Goal: Transaction & Acquisition: Register for event/course

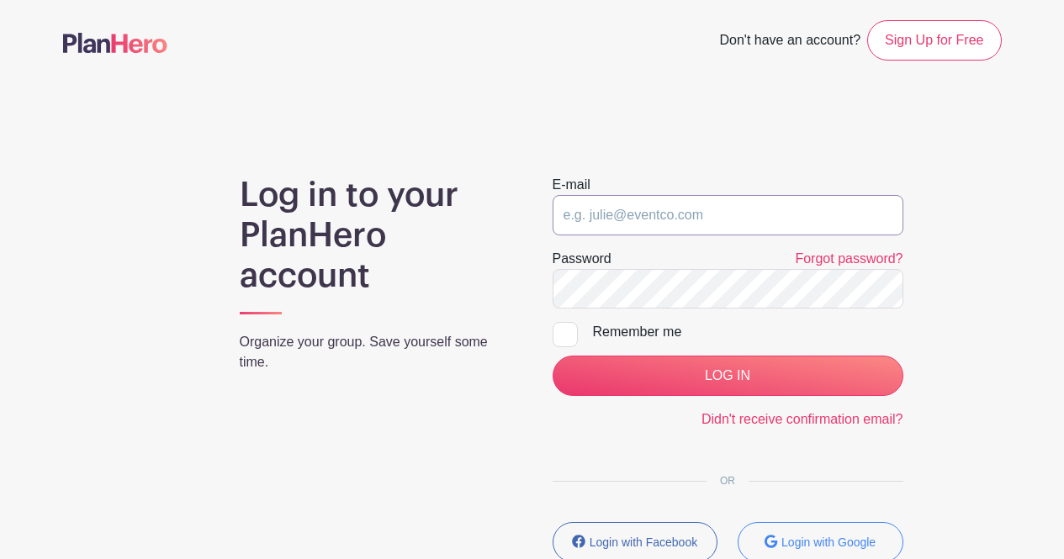
type input "[EMAIL_ADDRESS][DOMAIN_NAME]"
click at [602, 181] on div "E-mail [EMAIL_ADDRESS][DOMAIN_NAME]" at bounding box center [728, 205] width 351 height 61
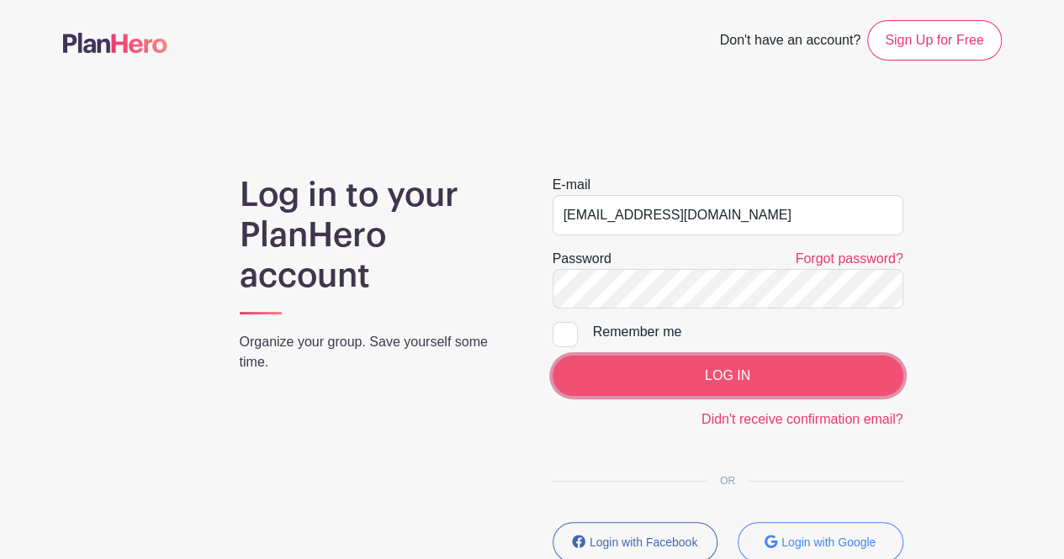
click at [709, 381] on input "LOG IN" at bounding box center [728, 376] width 351 height 40
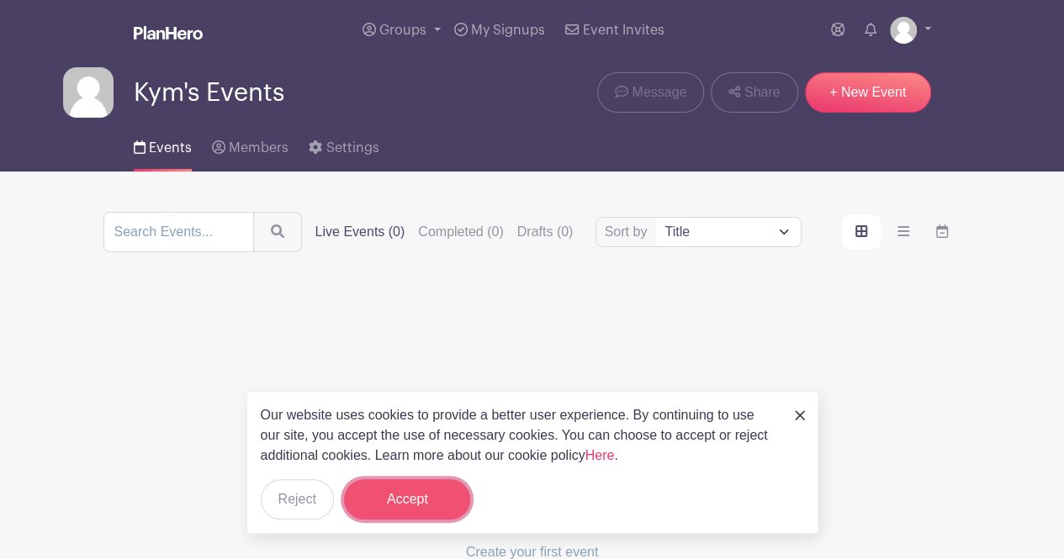
click at [380, 501] on button "Accept" at bounding box center [407, 499] width 126 height 40
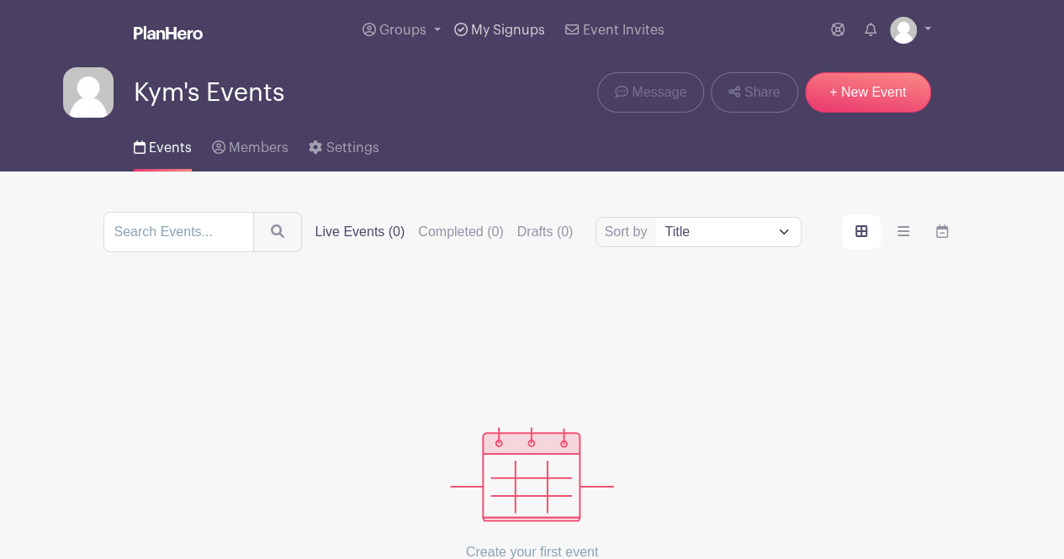
click at [485, 23] on link "My Signups" at bounding box center [500, 30] width 104 height 61
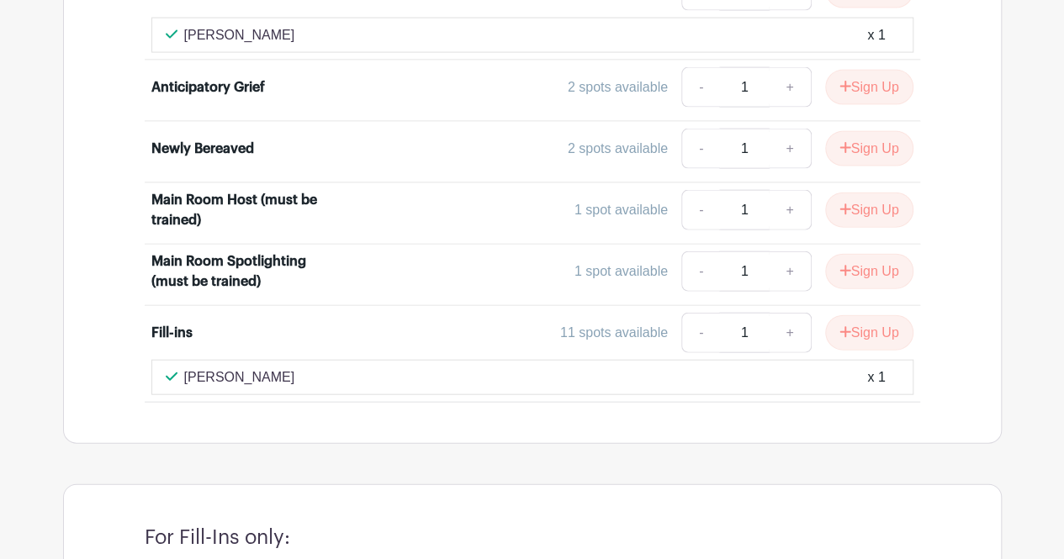
scroll to position [1851, 0]
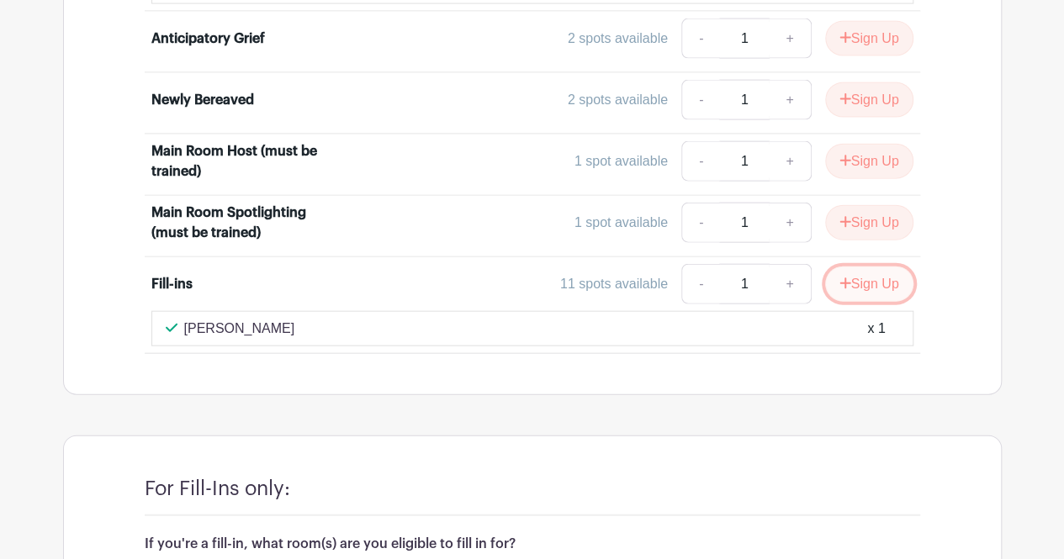
click at [887, 267] on button "Sign Up" at bounding box center [869, 284] width 88 height 35
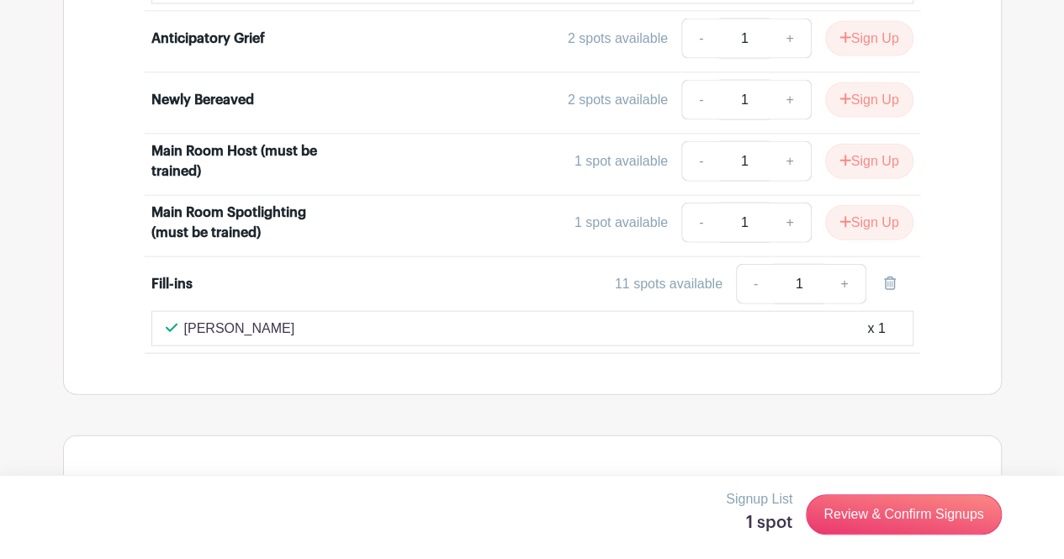
scroll to position [2033, 0]
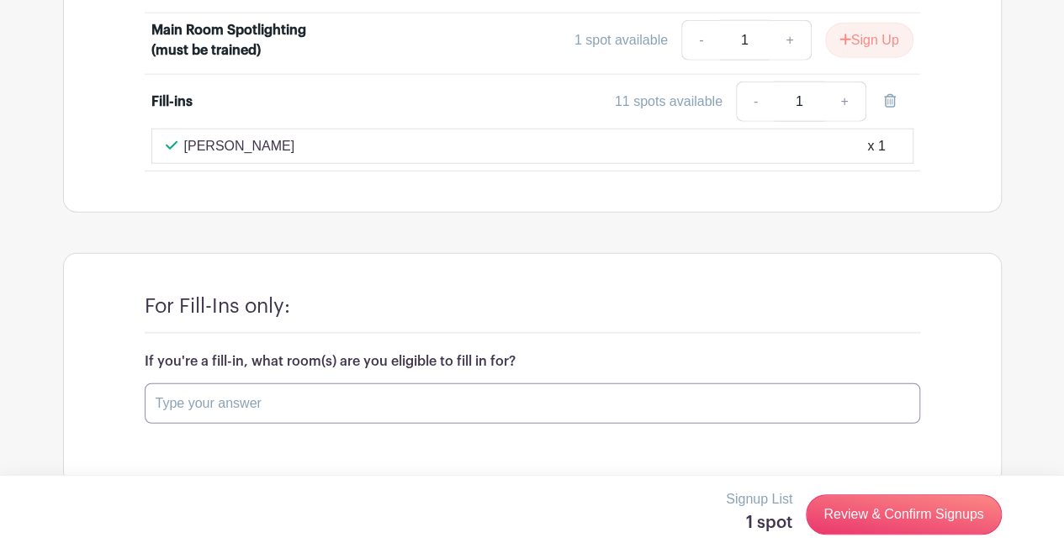
click at [316, 384] on input "text" at bounding box center [533, 404] width 776 height 40
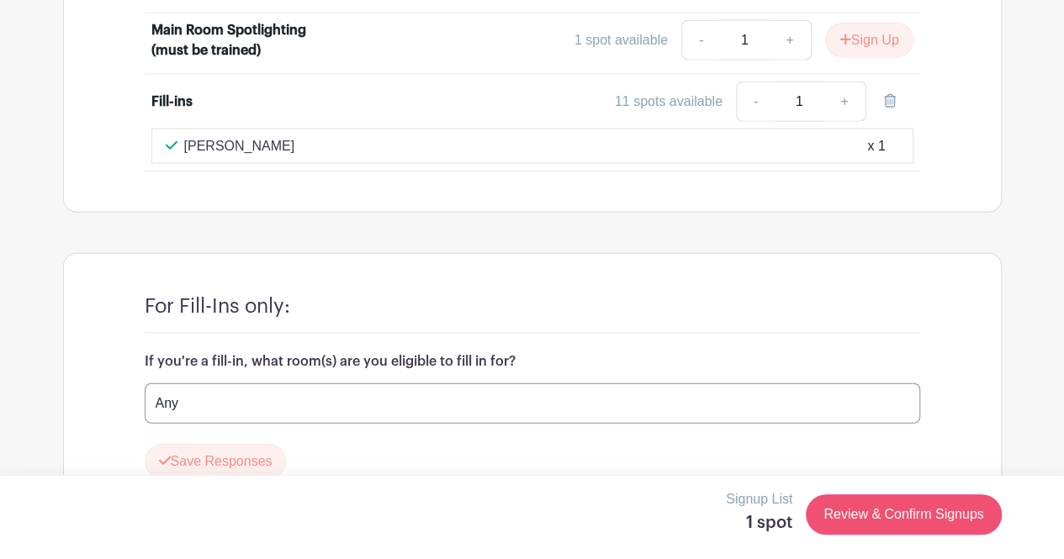
type input "Any"
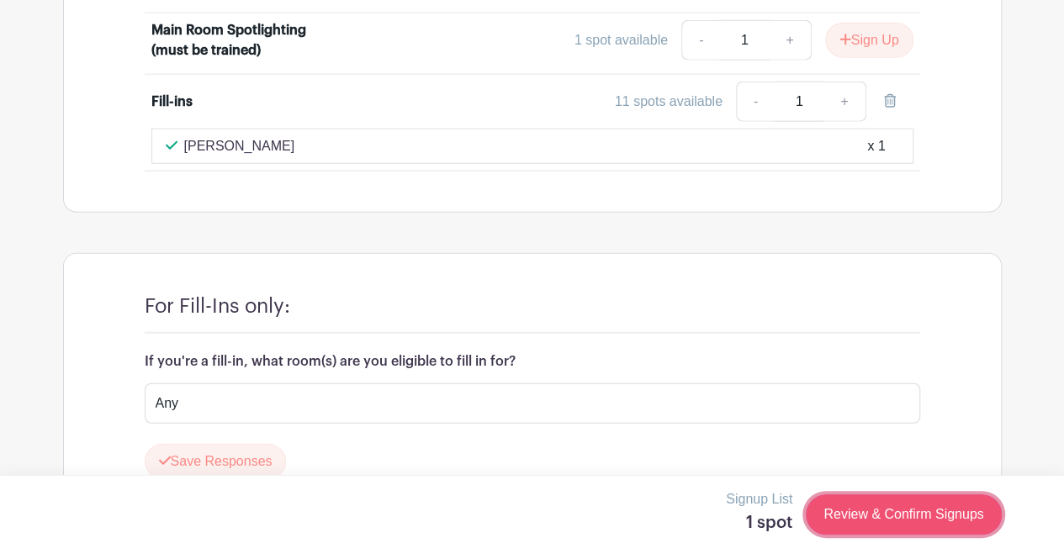
click at [887, 524] on link "Review & Confirm Signups" at bounding box center [903, 515] width 195 height 40
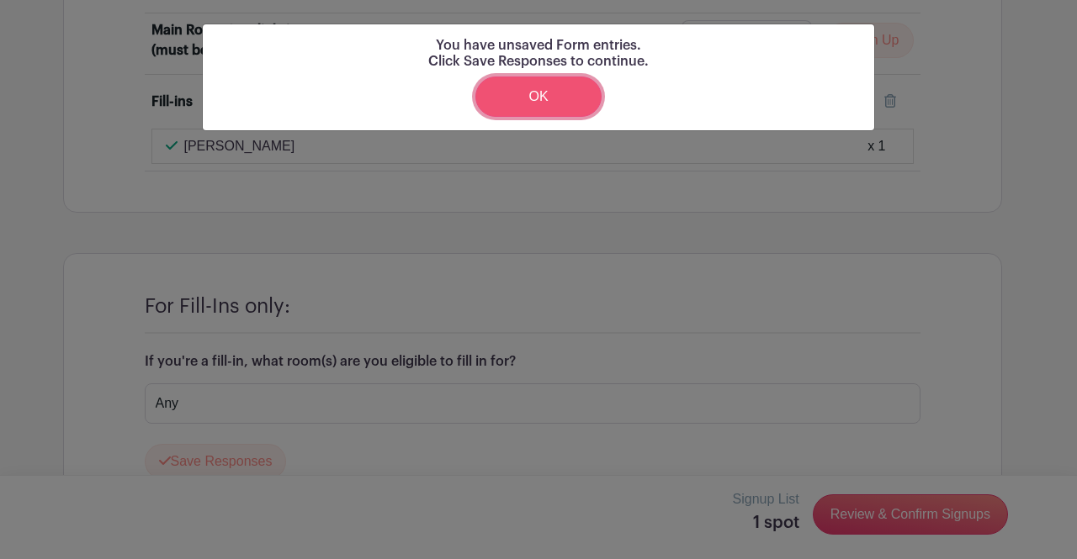
click at [538, 85] on link "OK" at bounding box center [538, 97] width 126 height 40
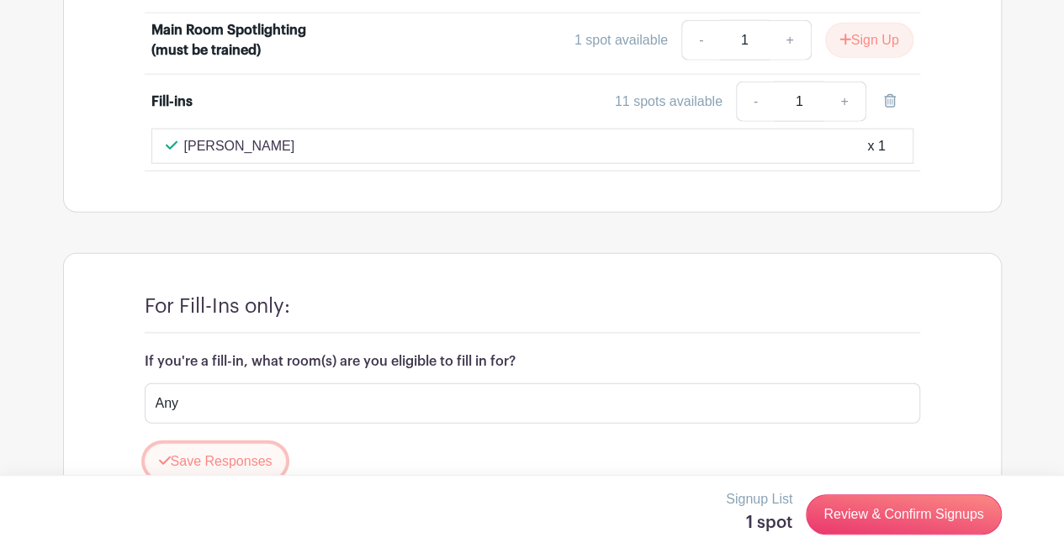
click at [215, 444] on button "Save Responses" at bounding box center [216, 461] width 142 height 35
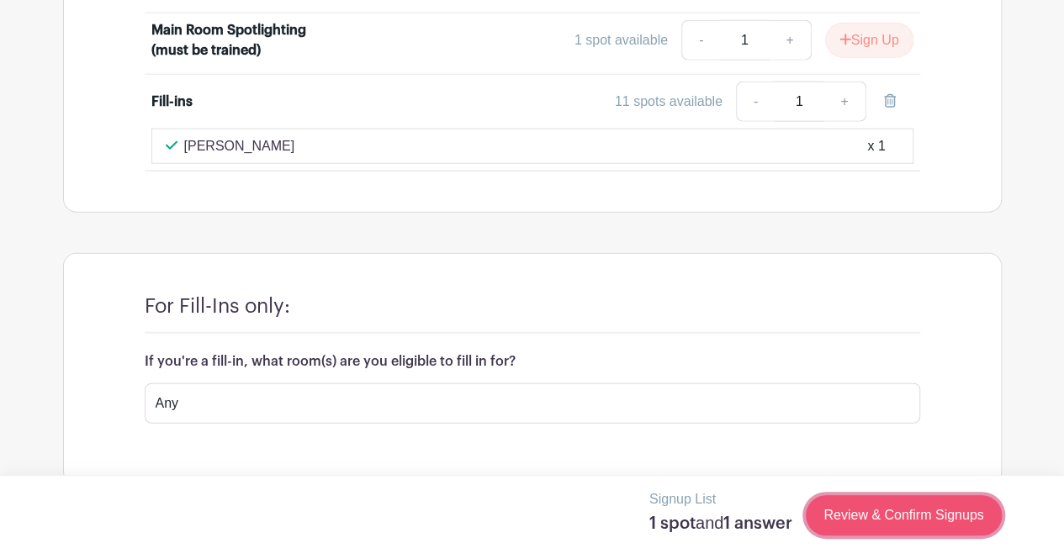
click at [927, 517] on link "Review & Confirm Signups" at bounding box center [903, 515] width 195 height 40
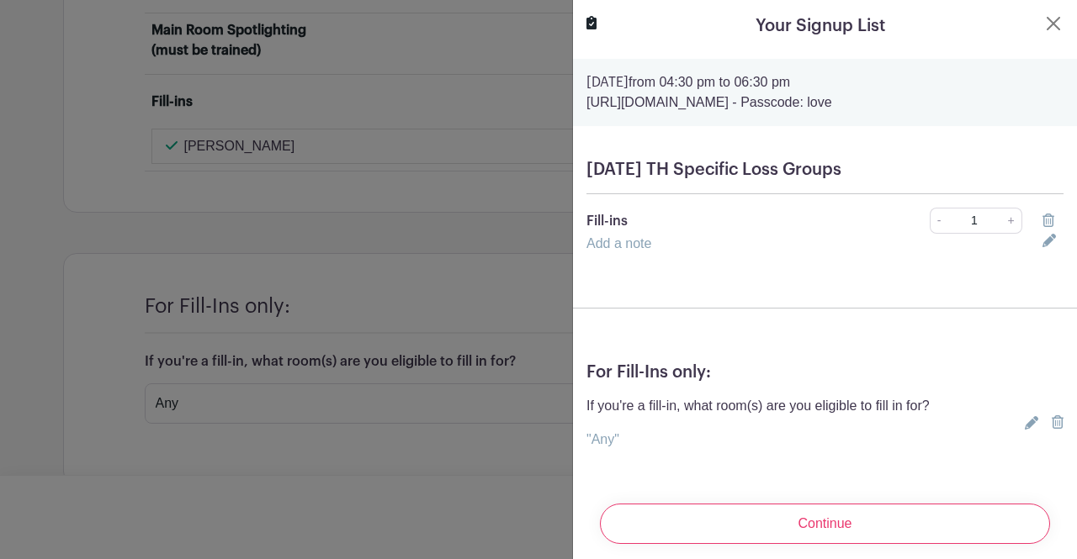
click at [261, 359] on div at bounding box center [538, 279] width 1077 height 559
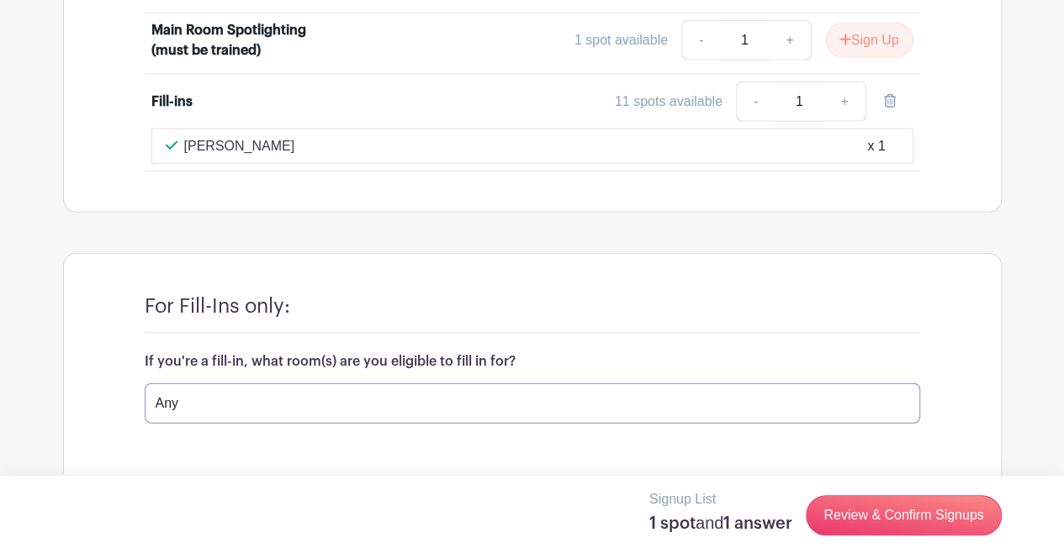
click at [256, 384] on input "Any" at bounding box center [533, 404] width 776 height 40
click at [230, 384] on input "Any besides Death of a Mother" at bounding box center [533, 404] width 776 height 40
type input "Any besides Death of a Mother"
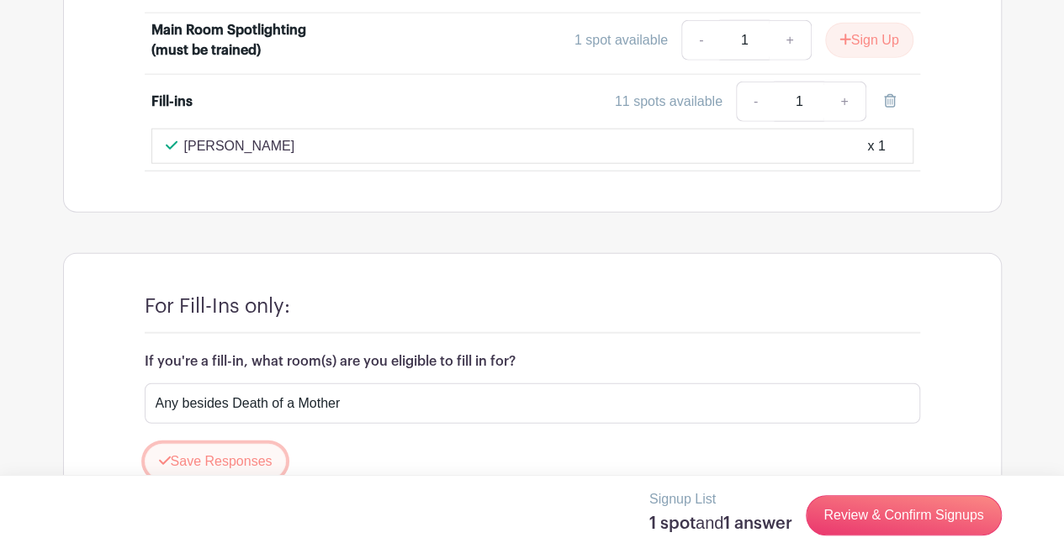
click at [207, 444] on button "Save Responses" at bounding box center [216, 461] width 142 height 35
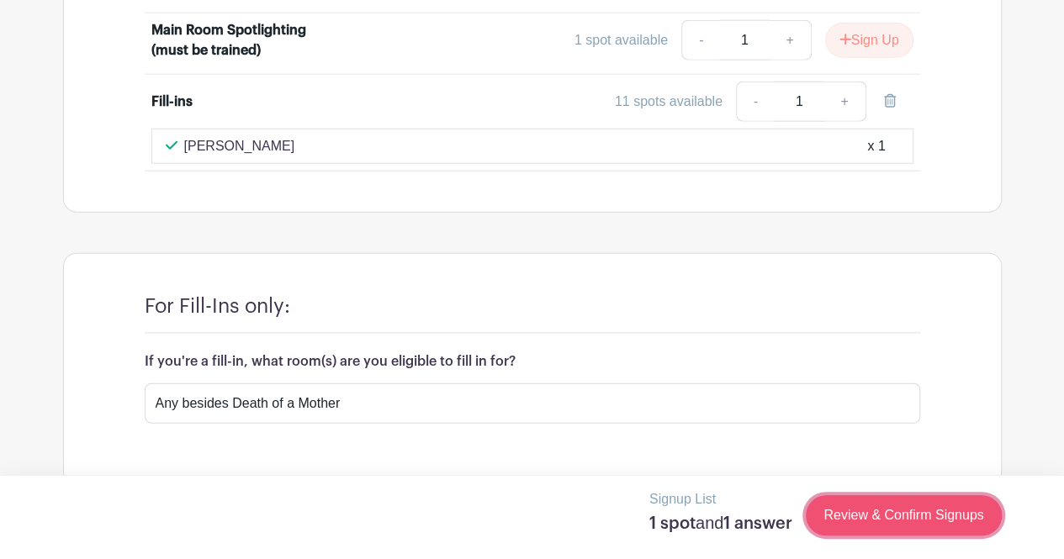
click at [959, 512] on link "Review & Confirm Signups" at bounding box center [903, 515] width 195 height 40
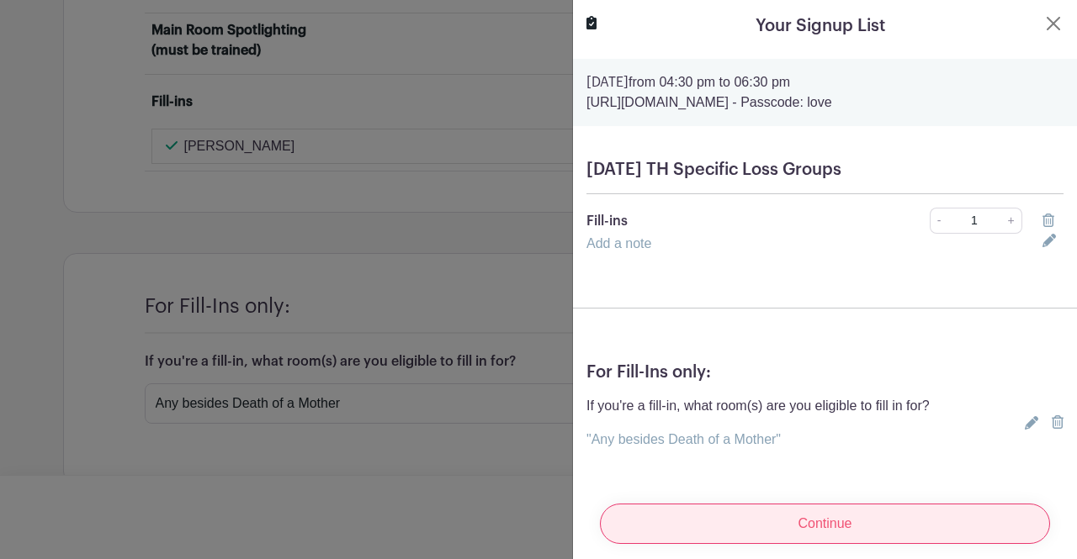
click at [826, 517] on input "Continue" at bounding box center [825, 524] width 450 height 40
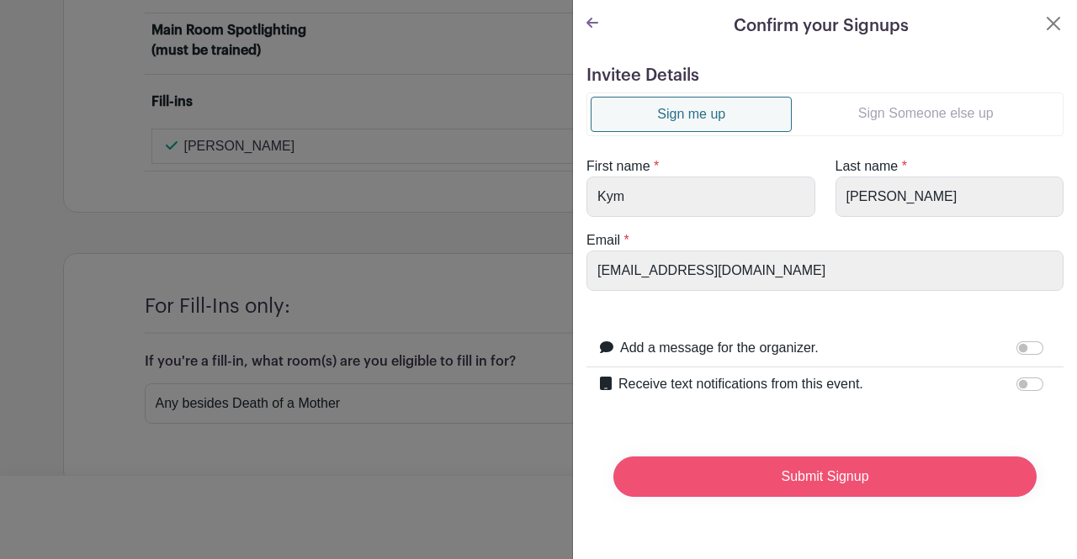
click at [755, 471] on input "Submit Signup" at bounding box center [824, 477] width 423 height 40
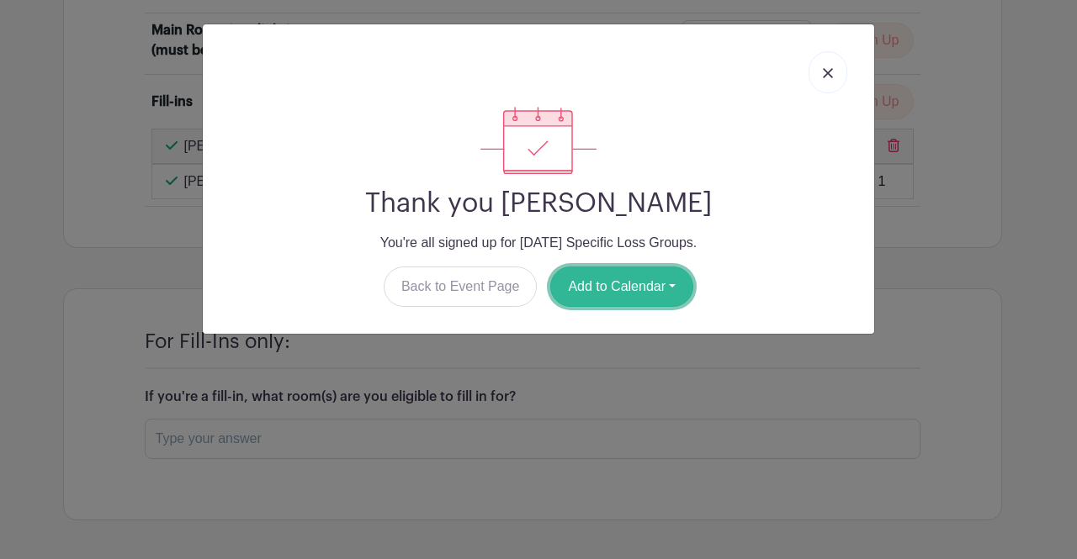
click at [617, 294] on button "Add to Calendar" at bounding box center [621, 287] width 143 height 40
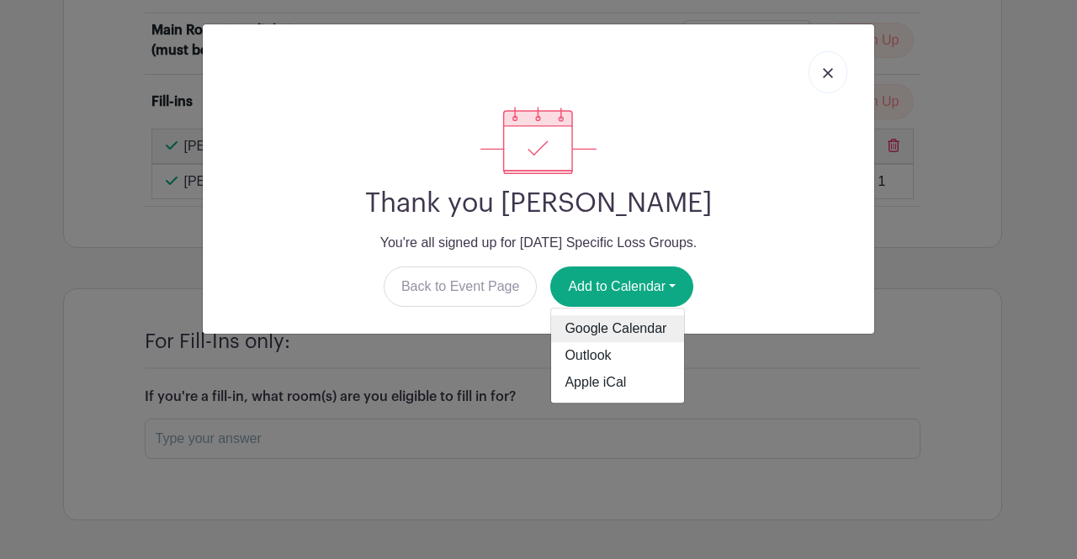
click at [634, 324] on link "Google Calendar" at bounding box center [617, 329] width 133 height 27
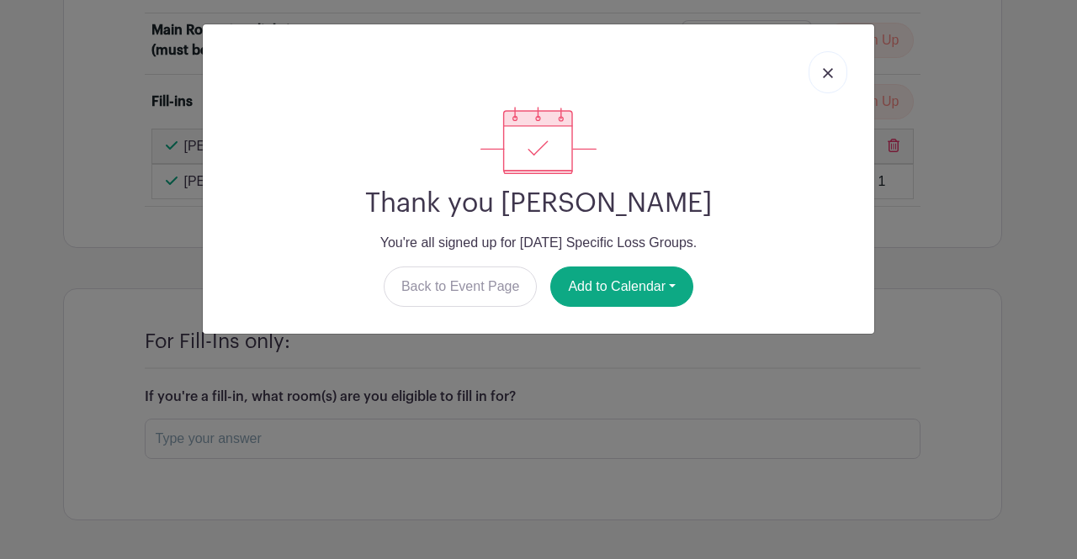
click at [824, 64] on link at bounding box center [827, 72] width 39 height 42
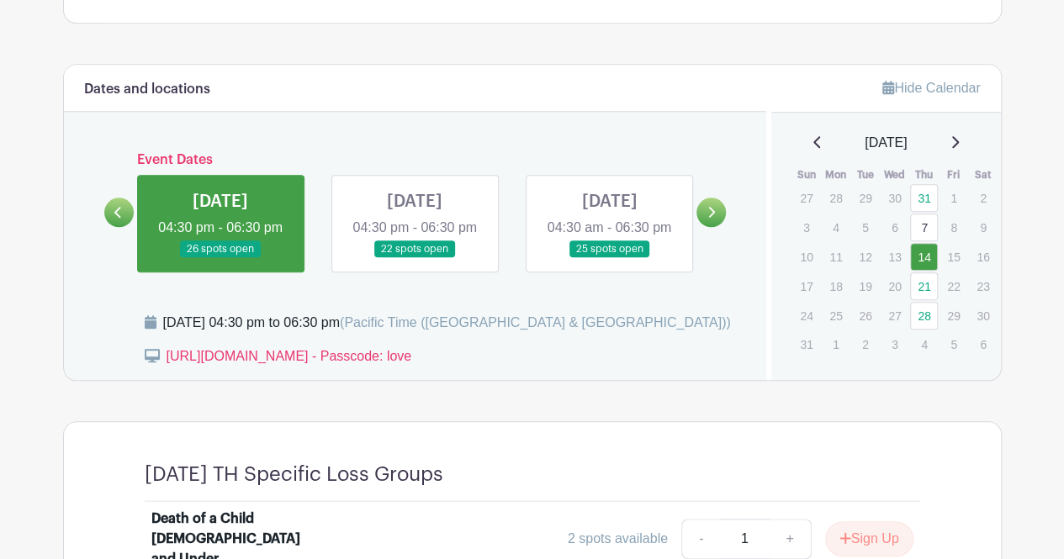
scroll to position [673, 0]
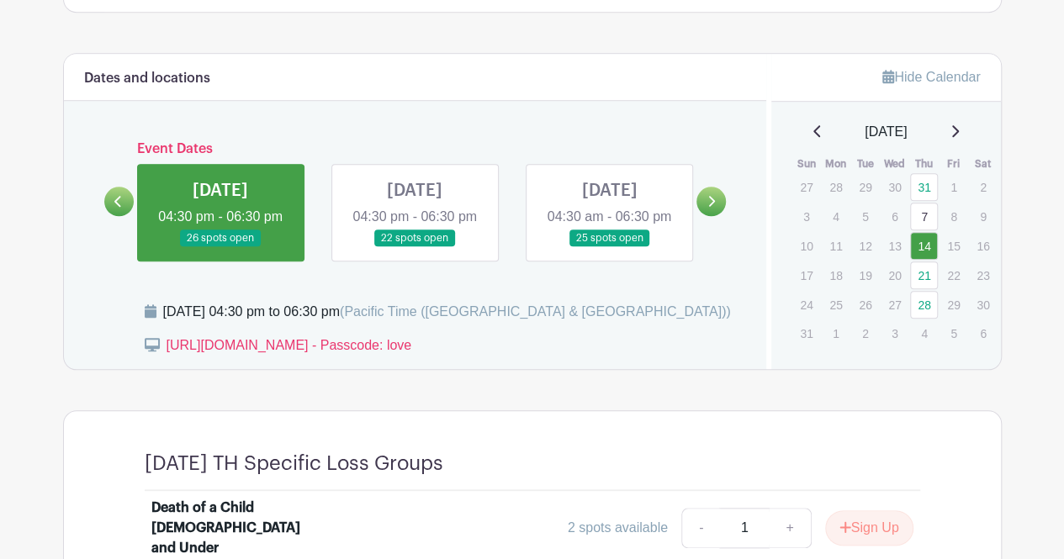
click at [415, 247] on link at bounding box center [415, 247] width 0 height 0
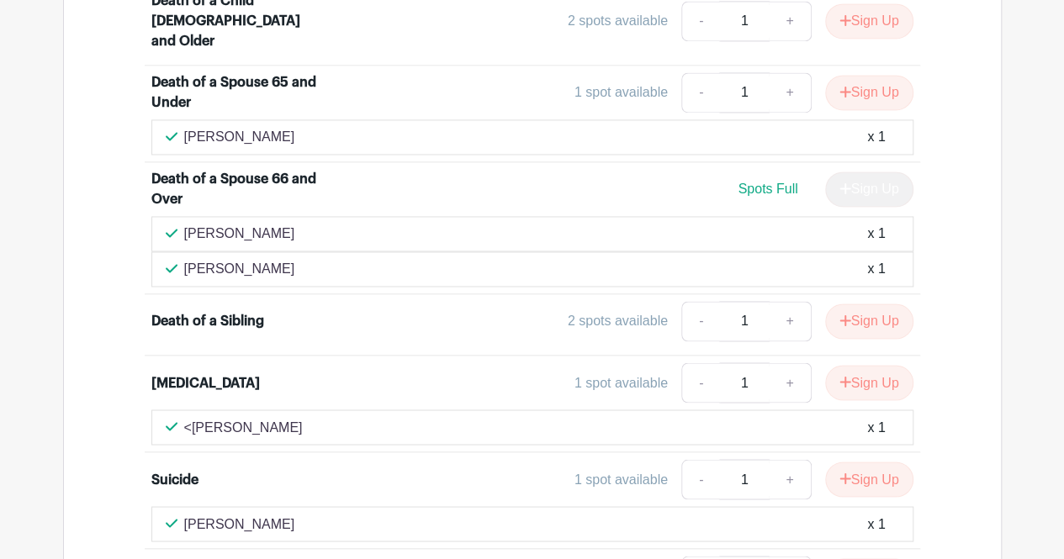
scroll to position [757, 0]
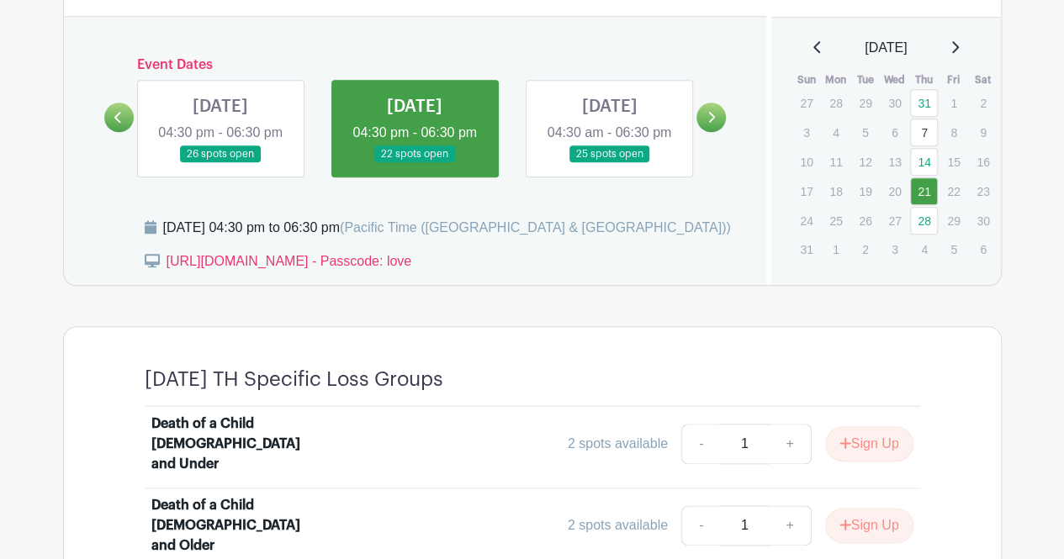
click at [609, 163] on link at bounding box center [609, 163] width 0 height 0
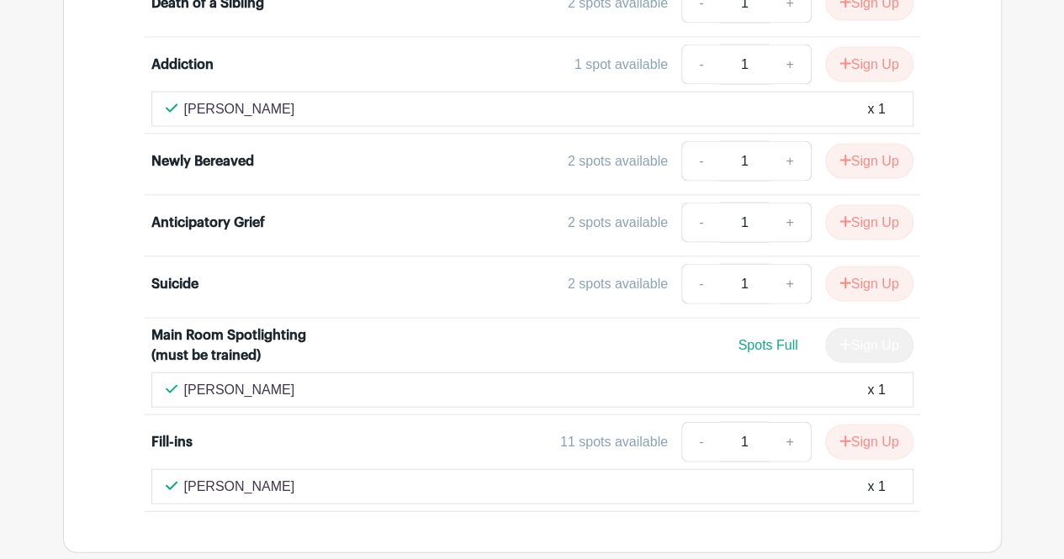
scroll to position [1851, 0]
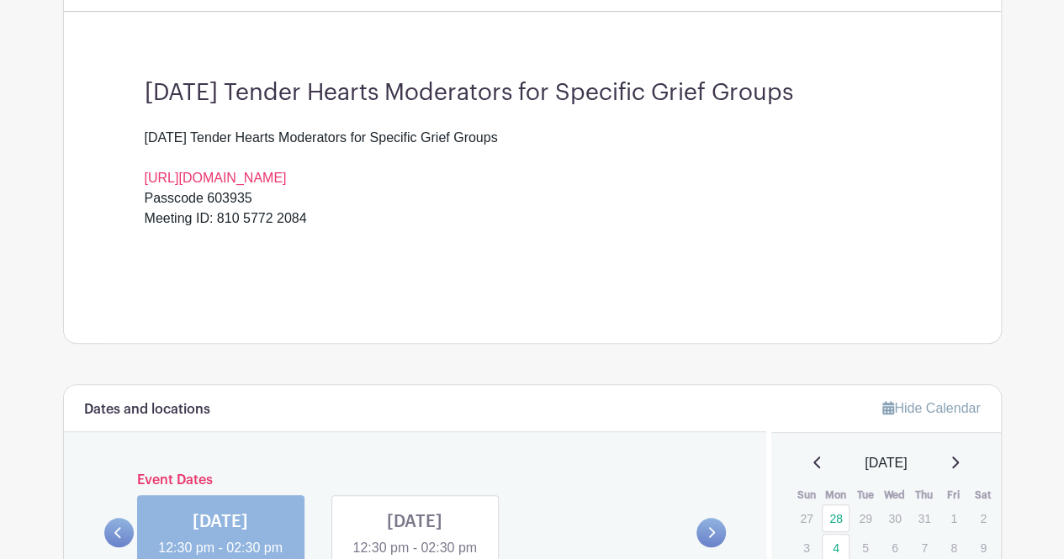
scroll to position [673, 0]
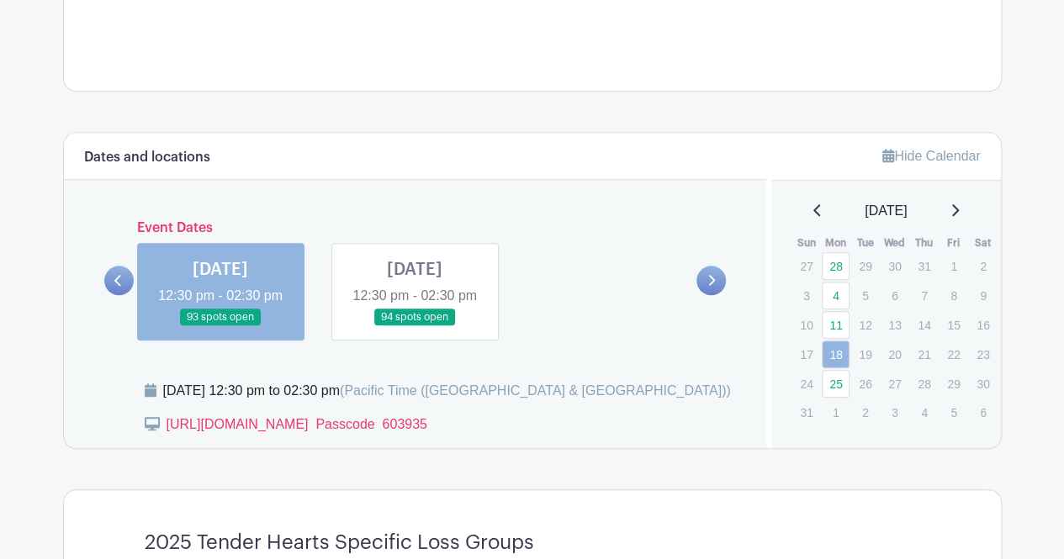
click at [220, 326] on link at bounding box center [220, 326] width 0 height 0
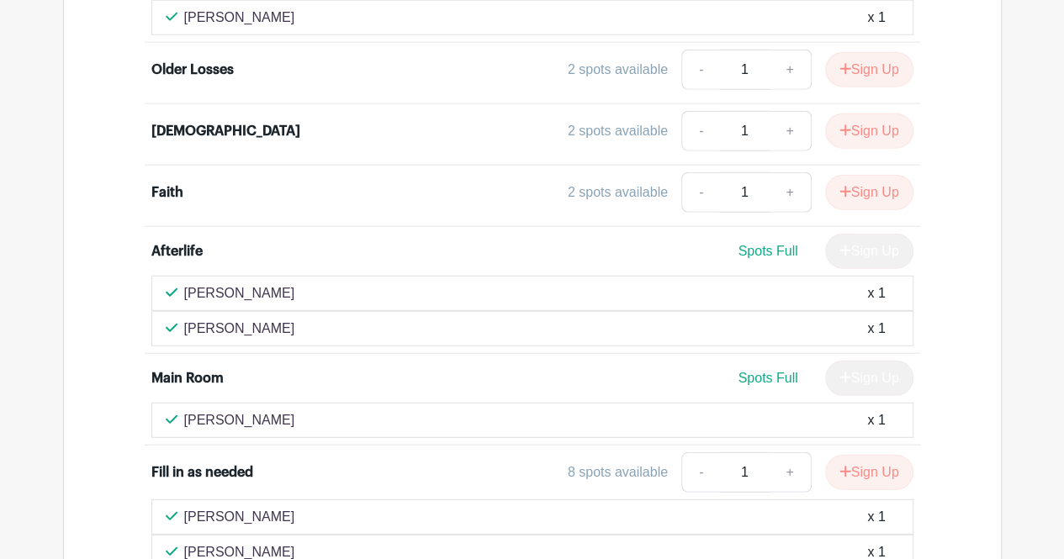
scroll to position [5299, 0]
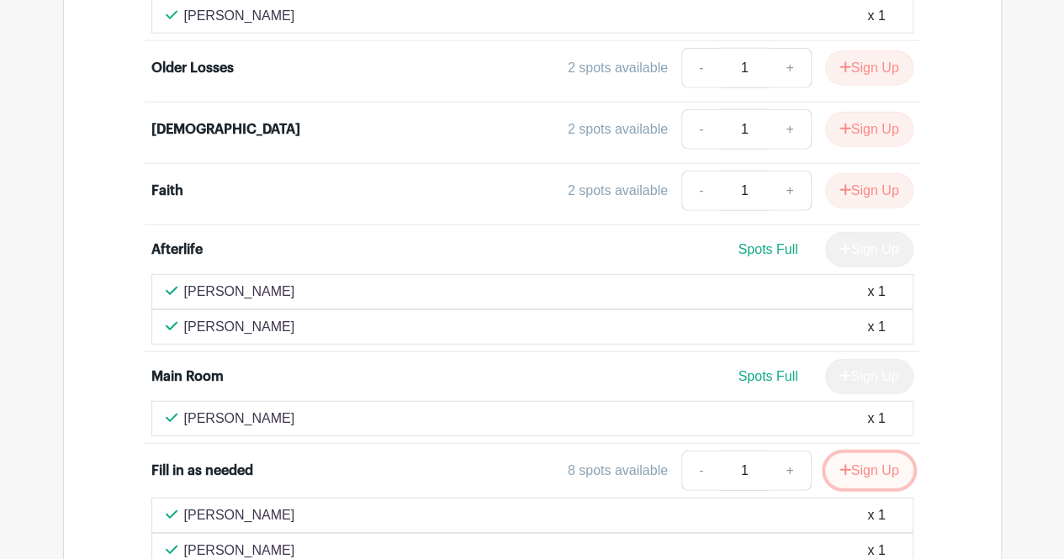
click at [848, 453] on button "Sign Up" at bounding box center [869, 470] width 88 height 35
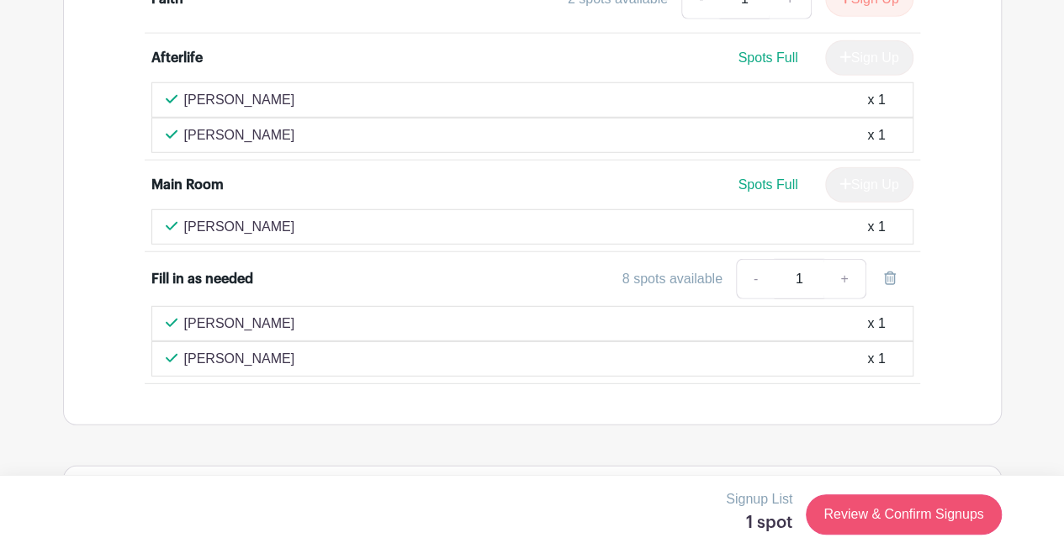
scroll to position [5500, 0]
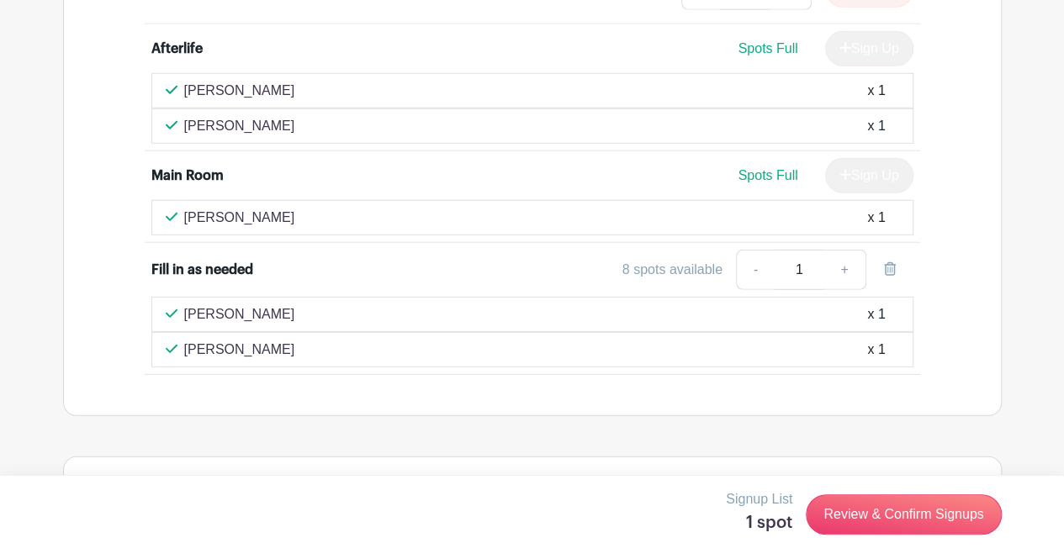
type input "Any besides Death of a Mother"
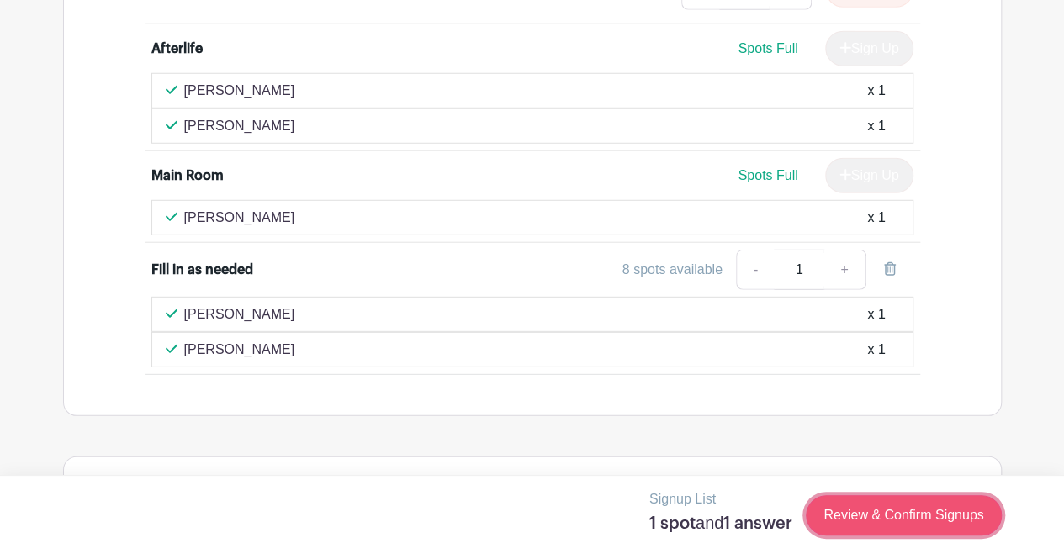
click at [944, 516] on link "Review & Confirm Signups" at bounding box center [903, 515] width 195 height 40
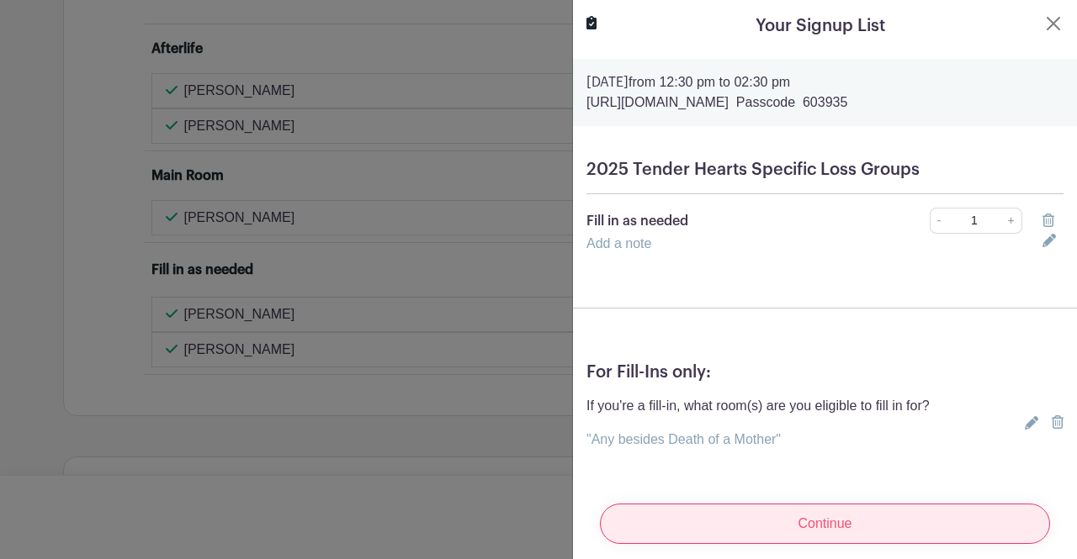
click at [765, 523] on input "Continue" at bounding box center [825, 524] width 450 height 40
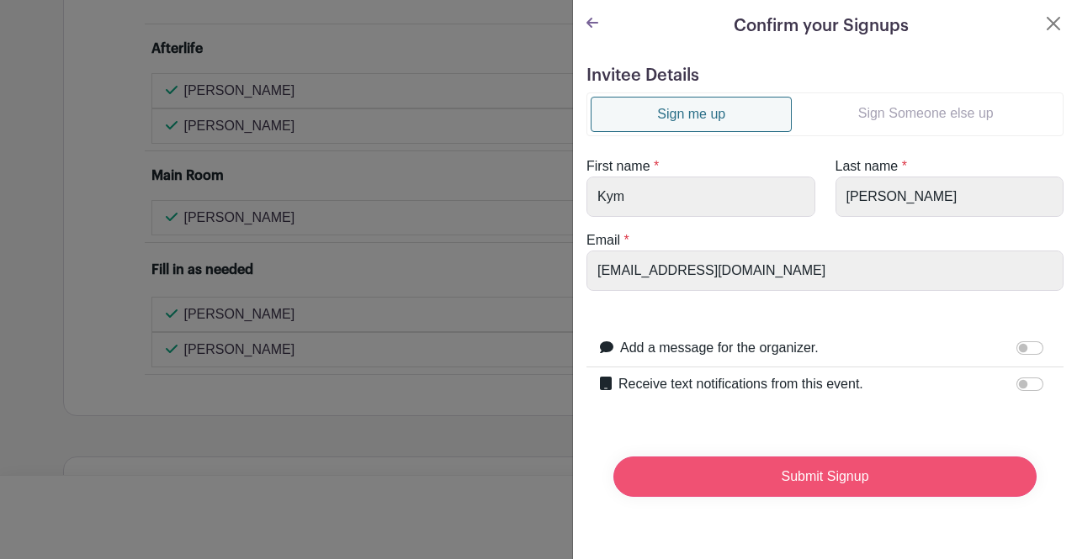
click at [769, 469] on input "Submit Signup" at bounding box center [824, 477] width 423 height 40
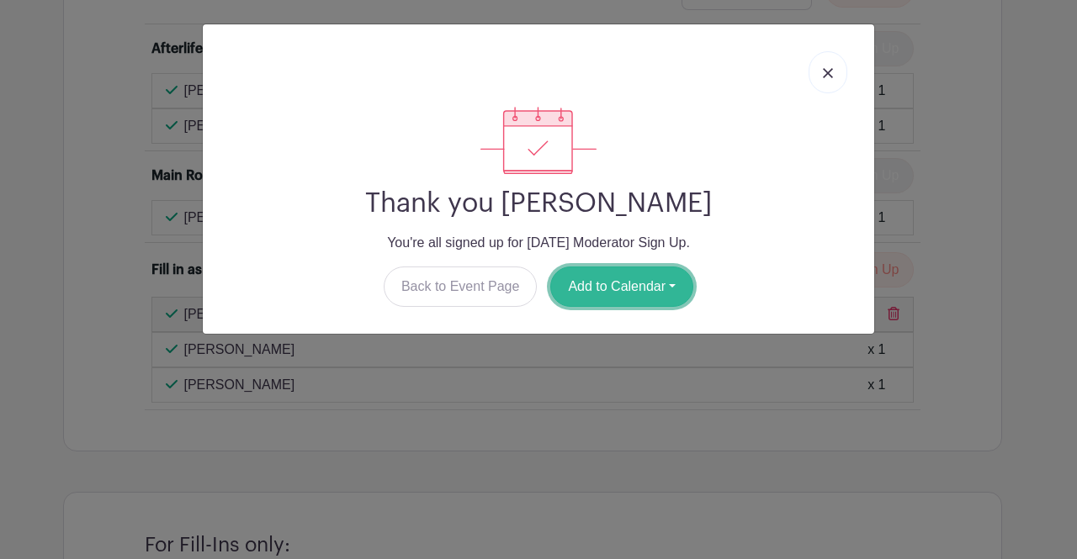
click at [612, 277] on button "Add to Calendar" at bounding box center [621, 287] width 143 height 40
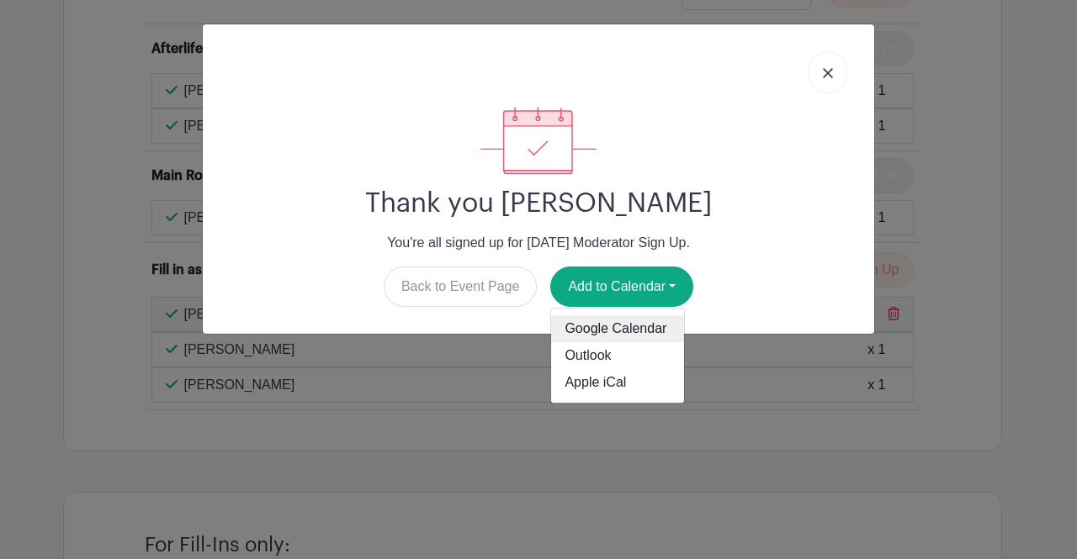
click at [575, 332] on link "Google Calendar" at bounding box center [617, 329] width 133 height 27
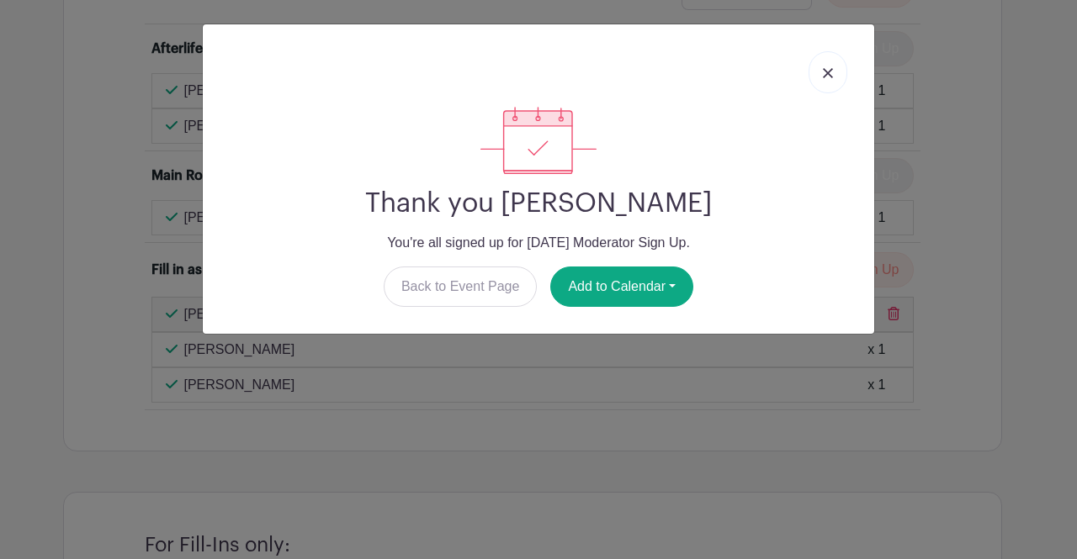
click at [832, 58] on link at bounding box center [827, 72] width 39 height 42
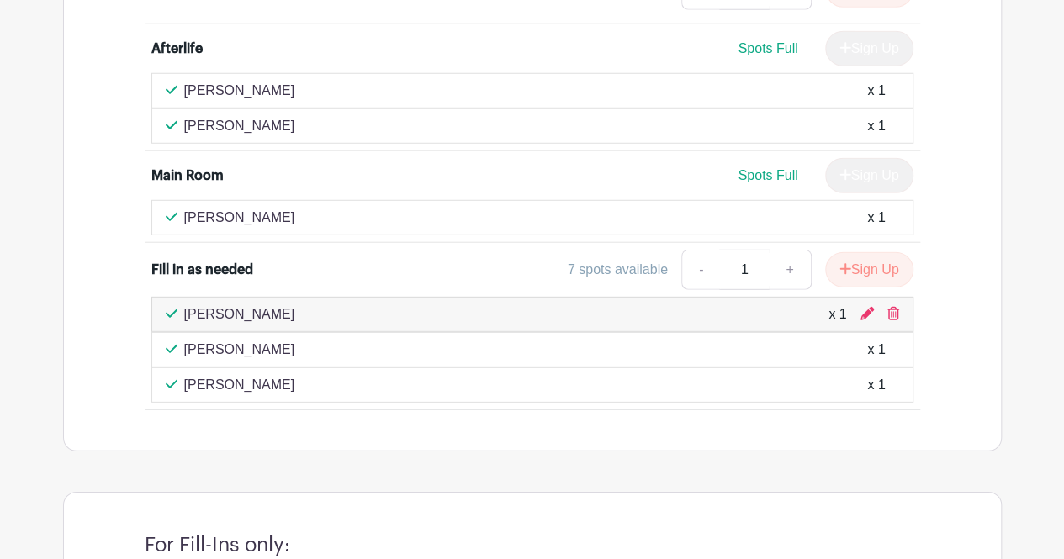
scroll to position [5416, 0]
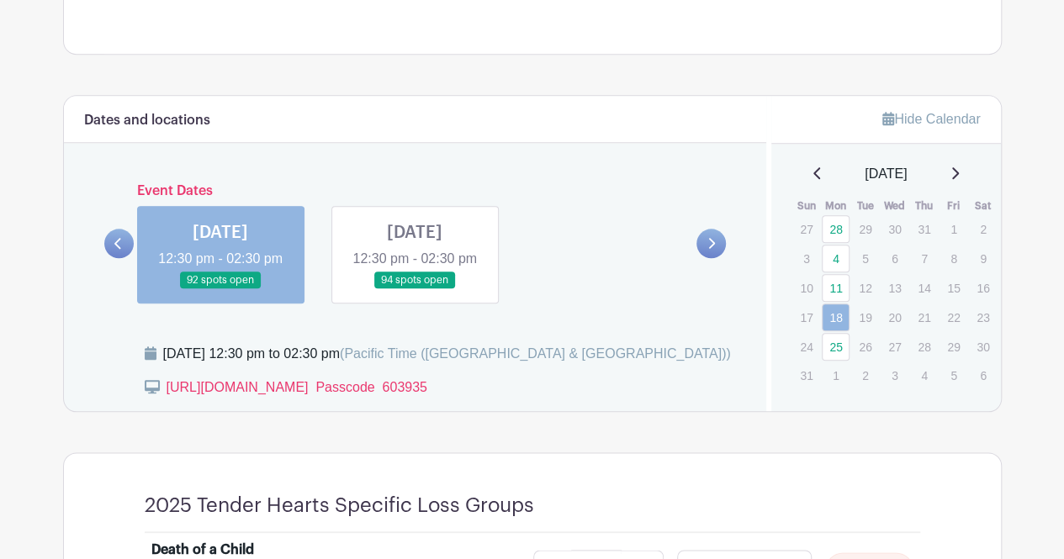
scroll to position [757, 0]
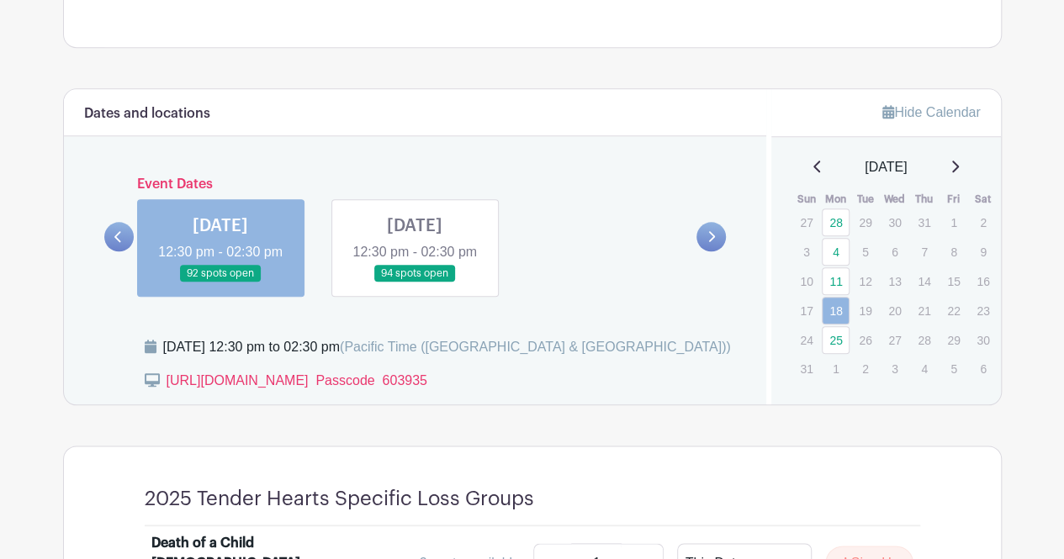
click at [415, 283] on link at bounding box center [415, 283] width 0 height 0
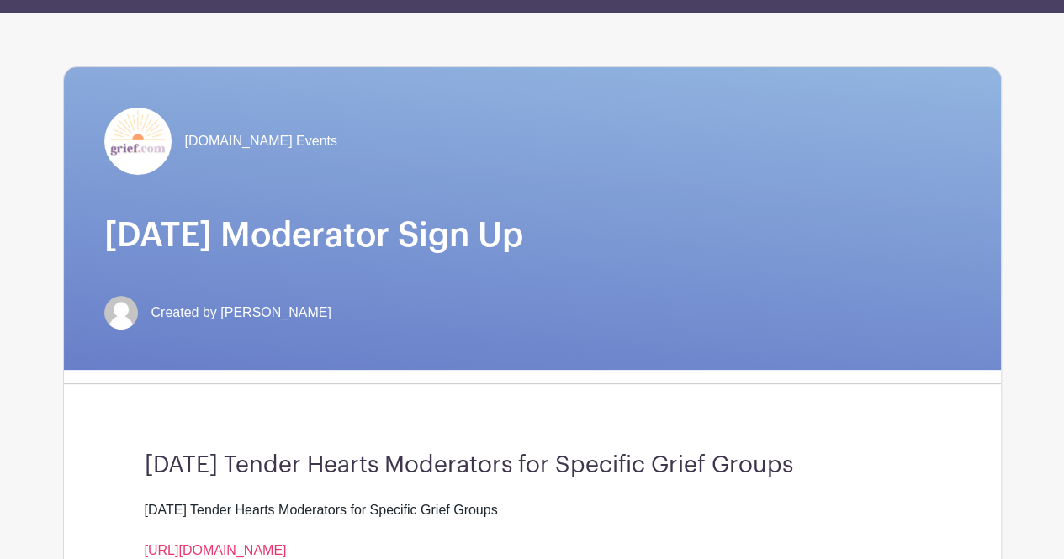
scroll to position [84, 0]
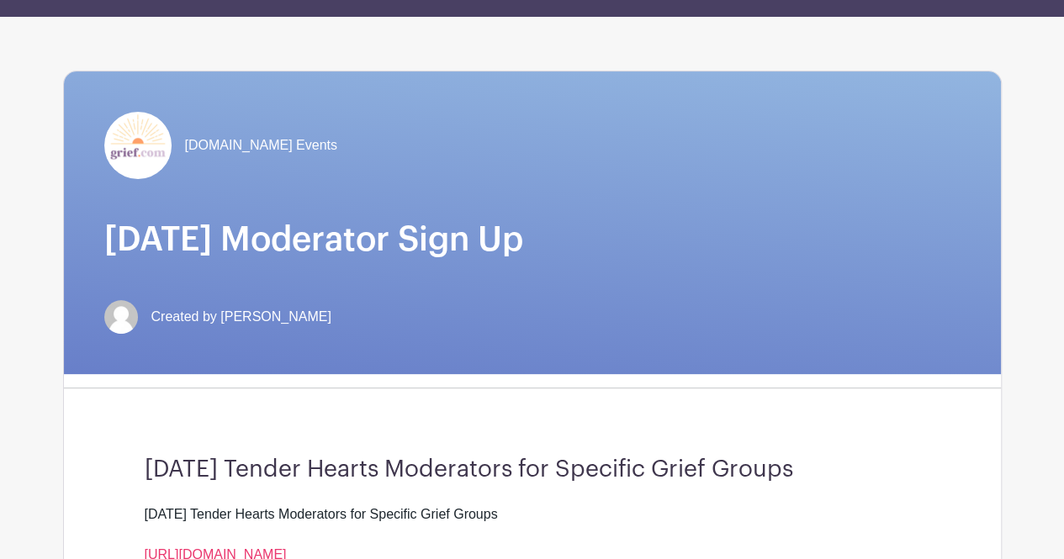
click at [273, 318] on span "Created by [PERSON_NAME]" at bounding box center [241, 317] width 180 height 20
